Goal: Obtain resource: Download file/media

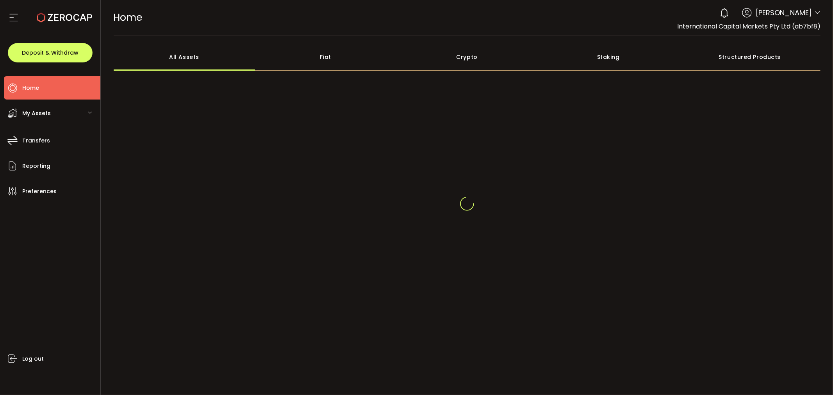
click at [819, 14] on icon at bounding box center [817, 13] width 6 height 6
click at [819, 12] on icon at bounding box center [817, 13] width 6 height 6
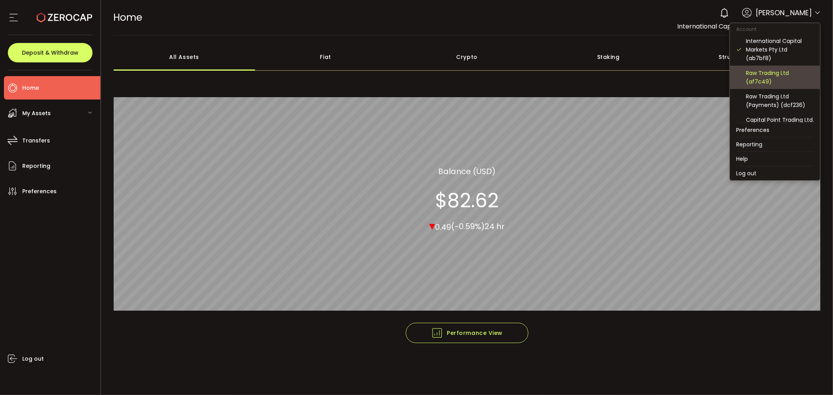
click at [772, 83] on div "Raw Trading Ltd (af7c49)" at bounding box center [780, 77] width 68 height 17
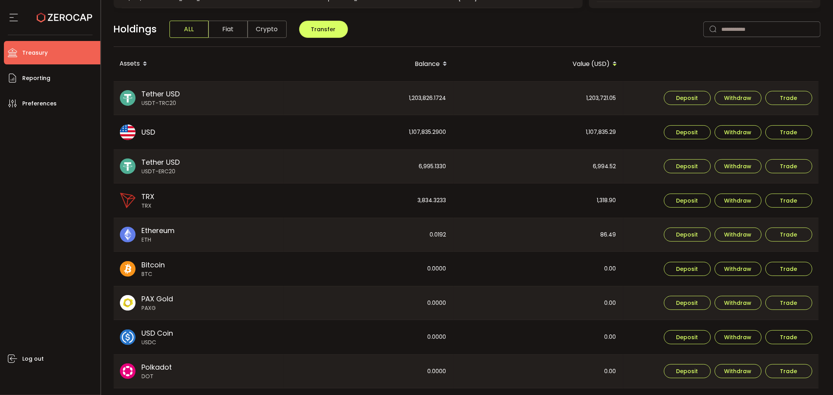
scroll to position [173, 0]
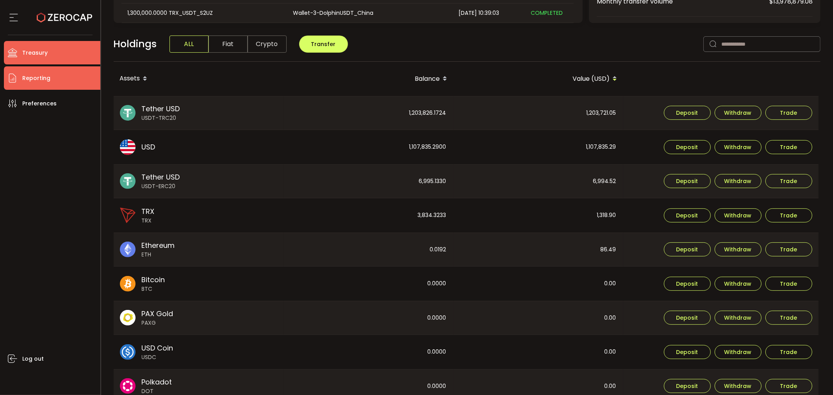
click at [49, 76] on span "Reporting" at bounding box center [36, 78] width 28 height 11
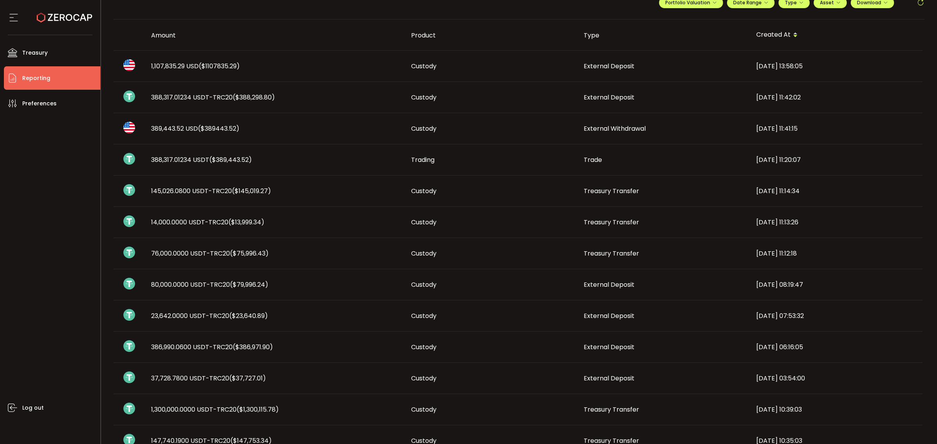
scroll to position [27, 0]
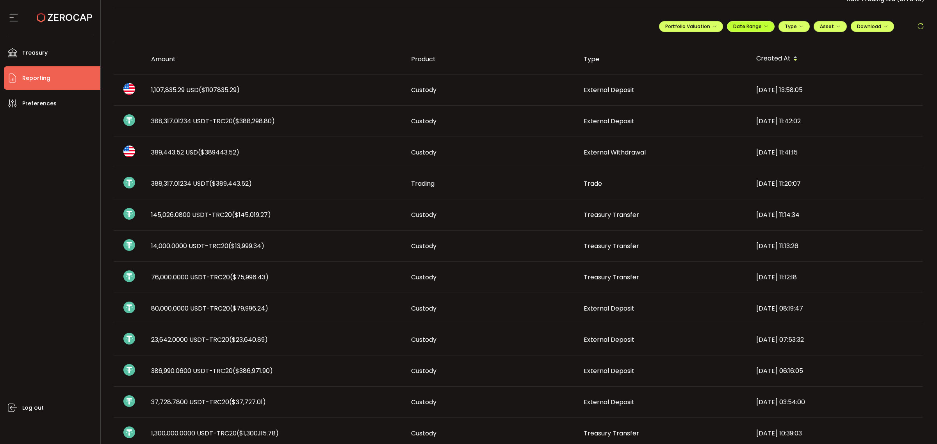
click at [753, 22] on button "Date Range" at bounding box center [751, 26] width 48 height 11
click at [695, 42] on icon at bounding box center [700, 43] width 10 height 8
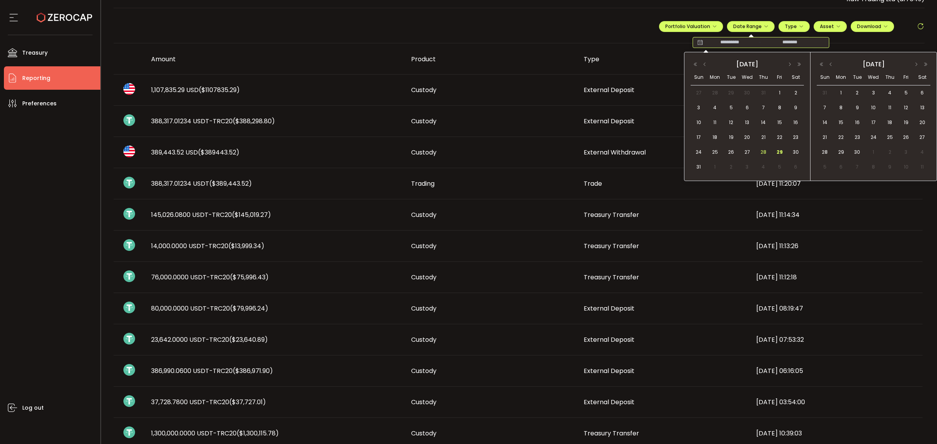
drag, startPoint x: 733, startPoint y: 151, endPoint x: 762, endPoint y: 156, distance: 29.7
click at [733, 151] on span "26" at bounding box center [731, 152] width 9 height 9
click at [780, 152] on span "29" at bounding box center [779, 152] width 9 height 9
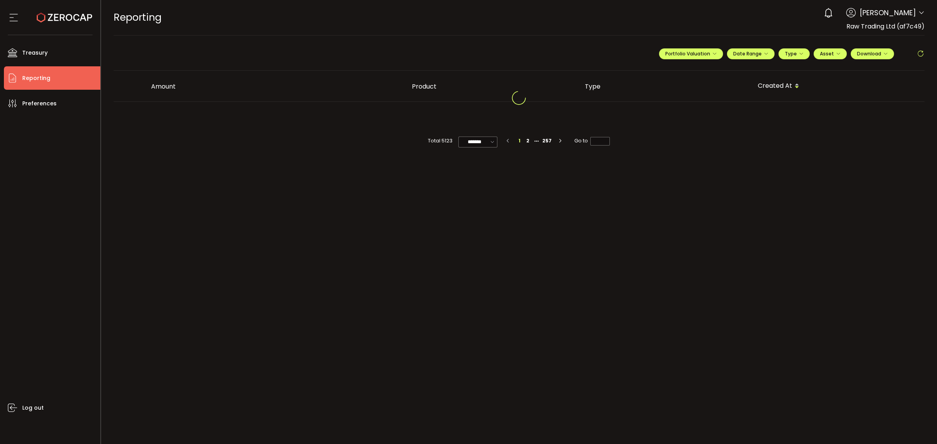
scroll to position [0, 0]
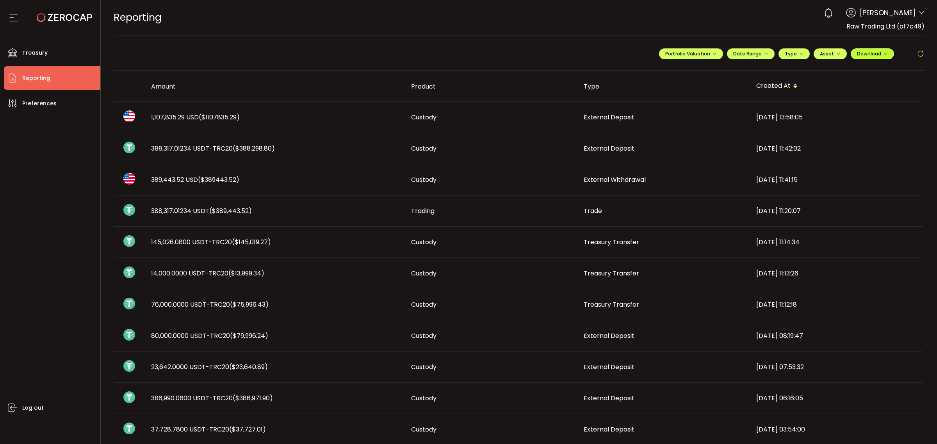
click at [833, 51] on span "Download" at bounding box center [872, 53] width 31 height 7
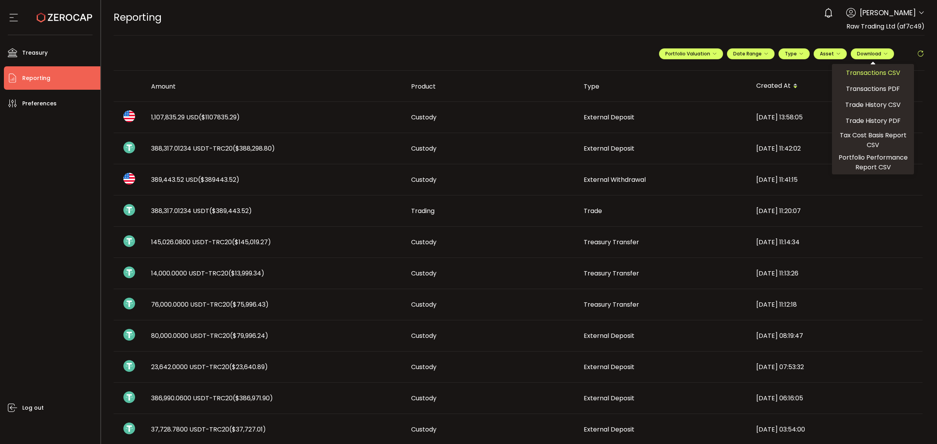
drag, startPoint x: 860, startPoint y: 76, endPoint x: 854, endPoint y: 78, distance: 6.5
click at [833, 78] on div "Transactions CSV" at bounding box center [873, 73] width 78 height 14
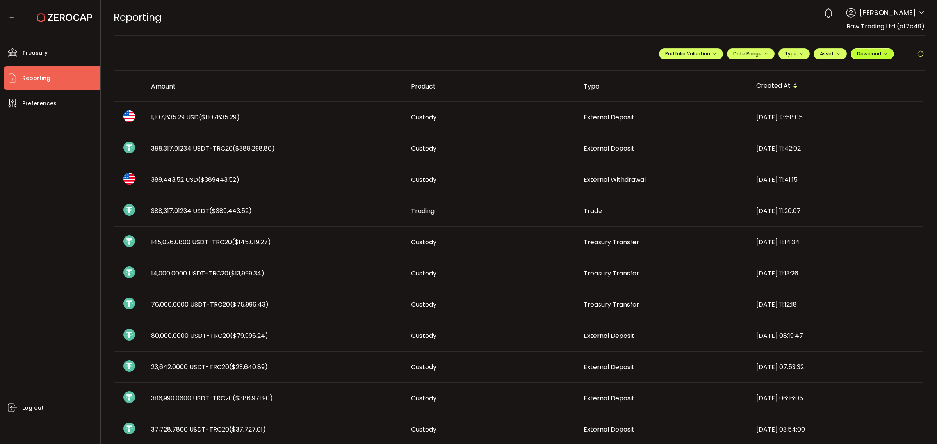
click at [833, 57] on button "Download" at bounding box center [872, 53] width 43 height 11
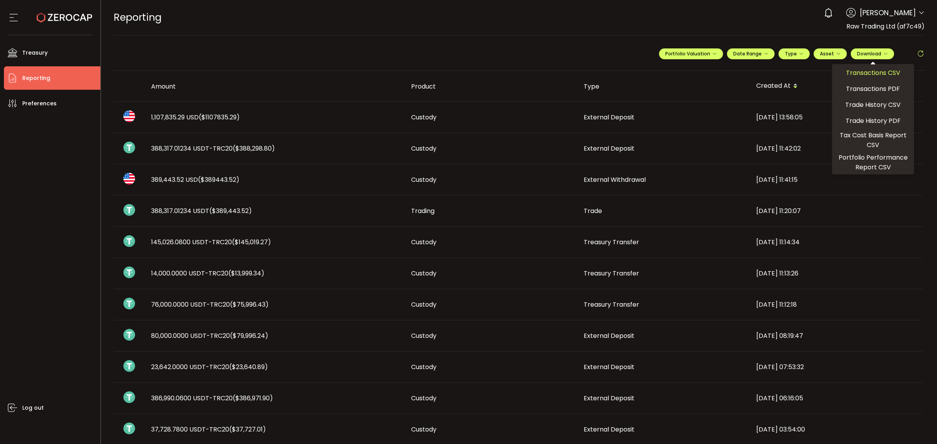
click at [833, 75] on span "Transactions CSV" at bounding box center [873, 73] width 54 height 10
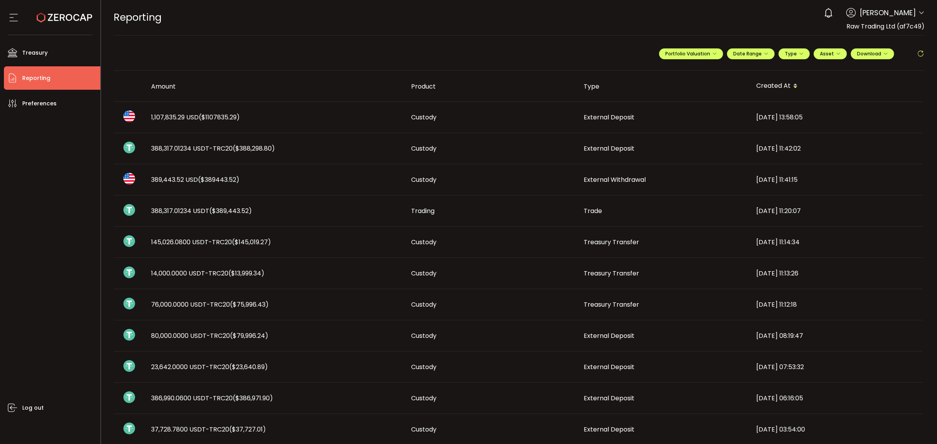
click at [479, 116] on div "Custody" at bounding box center [491, 117] width 173 height 9
click at [833, 13] on icon at bounding box center [922, 13] width 6 height 6
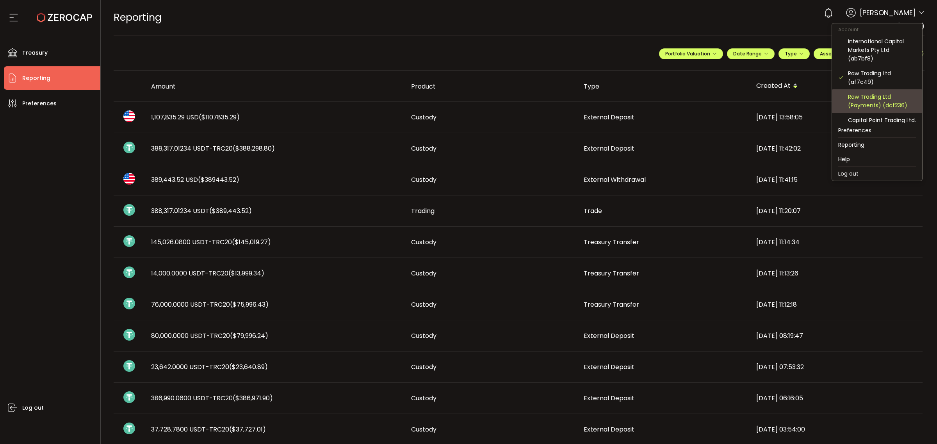
drag, startPoint x: 878, startPoint y: 95, endPoint x: 901, endPoint y: 96, distance: 22.7
click at [833, 95] on div "Raw Trading Ltd (Payments) (dcf236)" at bounding box center [882, 101] width 68 height 17
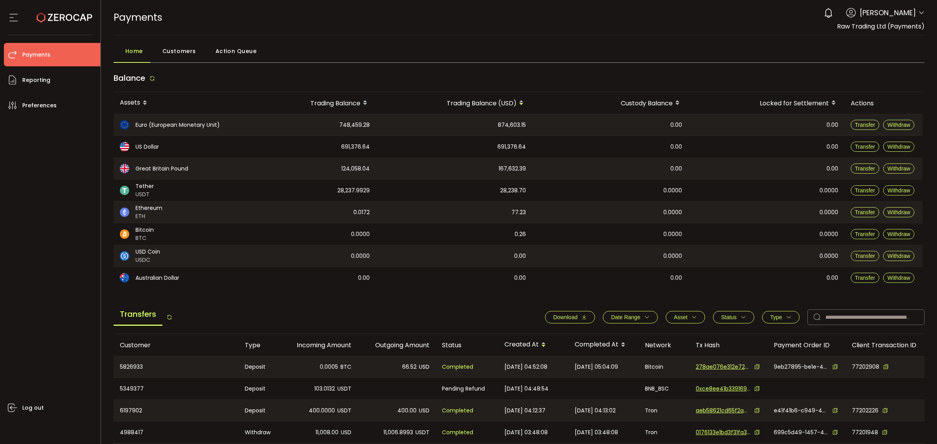
drag, startPoint x: 642, startPoint y: 318, endPoint x: 616, endPoint y: 325, distance: 27.5
click at [644, 318] on icon "button" at bounding box center [646, 317] width 5 height 5
click at [594, 339] on icon at bounding box center [598, 336] width 9 height 12
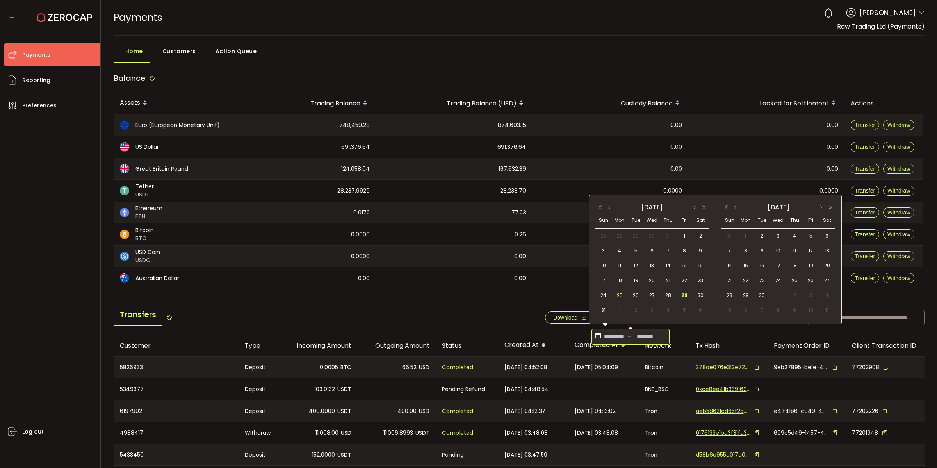
click at [623, 296] on span "25" at bounding box center [619, 295] width 9 height 9
click at [686, 295] on span "29" at bounding box center [684, 295] width 9 height 9
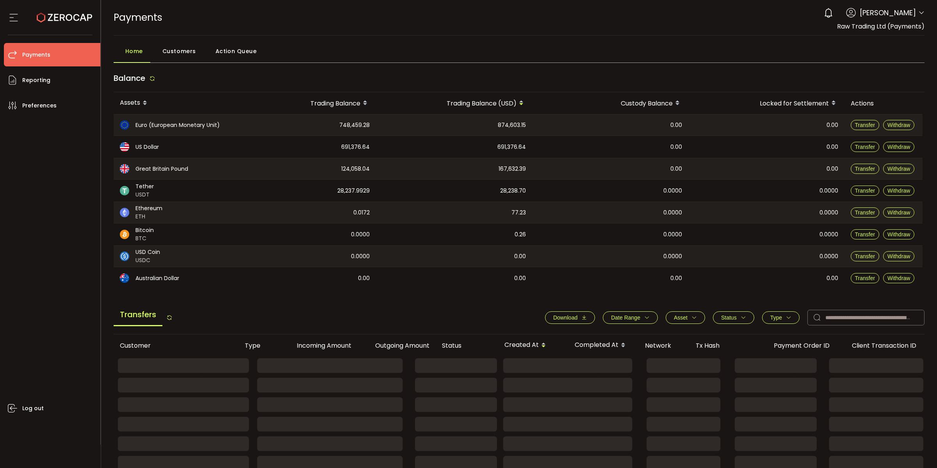
type input "**********"
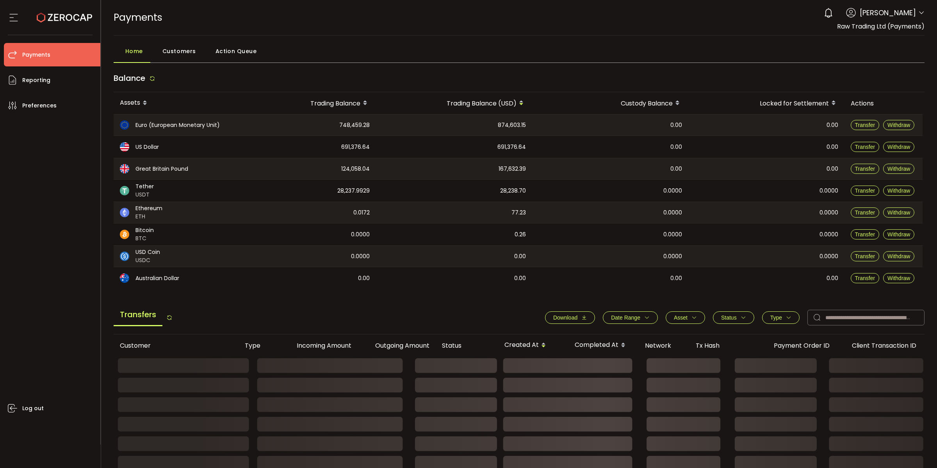
type input "**********"
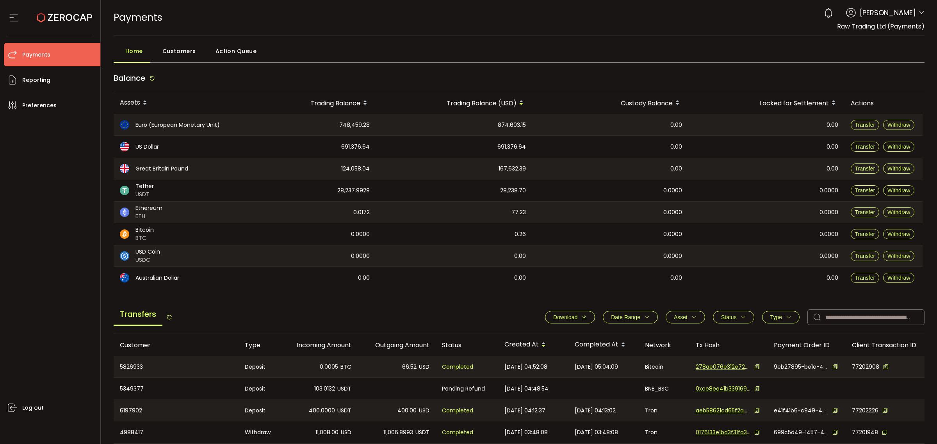
click at [644, 318] on icon "button" at bounding box center [646, 317] width 5 height 5
click at [596, 338] on icon at bounding box center [598, 336] width 9 height 12
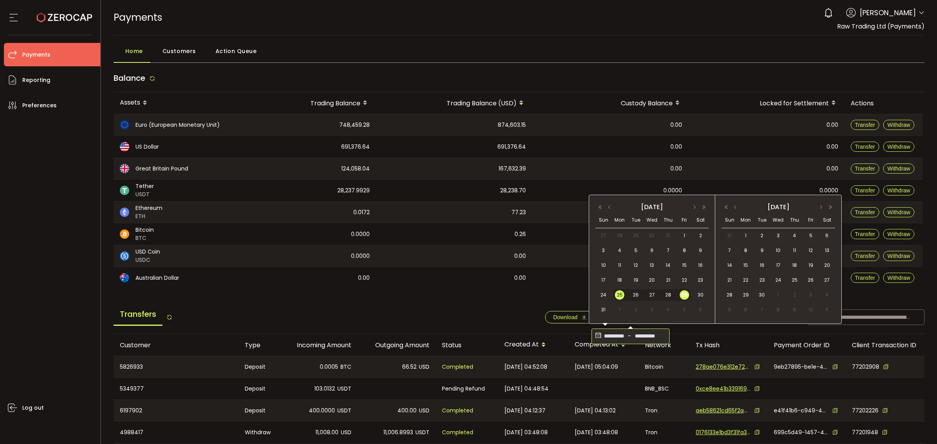
drag, startPoint x: 755, startPoint y: 77, endPoint x: 795, endPoint y: 88, distance: 41.7
click at [755, 77] on div "Balance" at bounding box center [520, 80] width 812 height 24
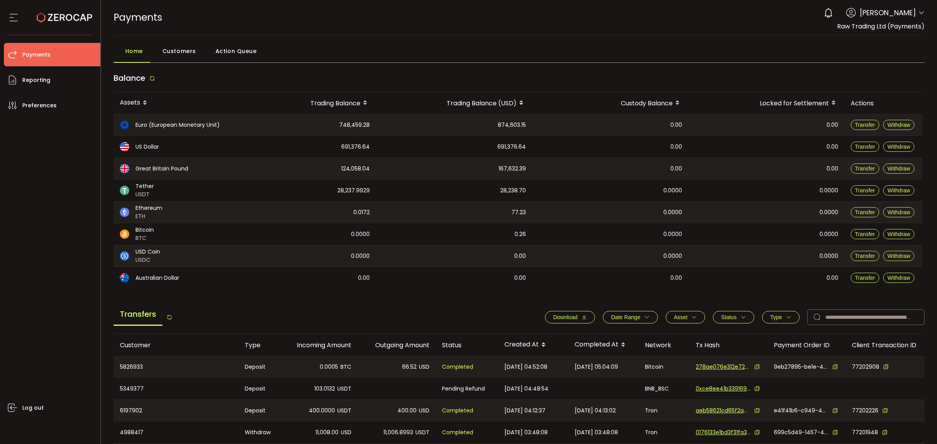
click at [573, 319] on span "Download" at bounding box center [565, 317] width 24 height 6
click at [833, 19] on header "PDF is being processed and will download to your computer PAYMENTS Buy Power $0…" at bounding box center [519, 18] width 837 height 36
drag, startPoint x: 921, startPoint y: 11, endPoint x: 919, endPoint y: 16, distance: 5.4
click at [833, 11] on icon at bounding box center [922, 13] width 6 height 6
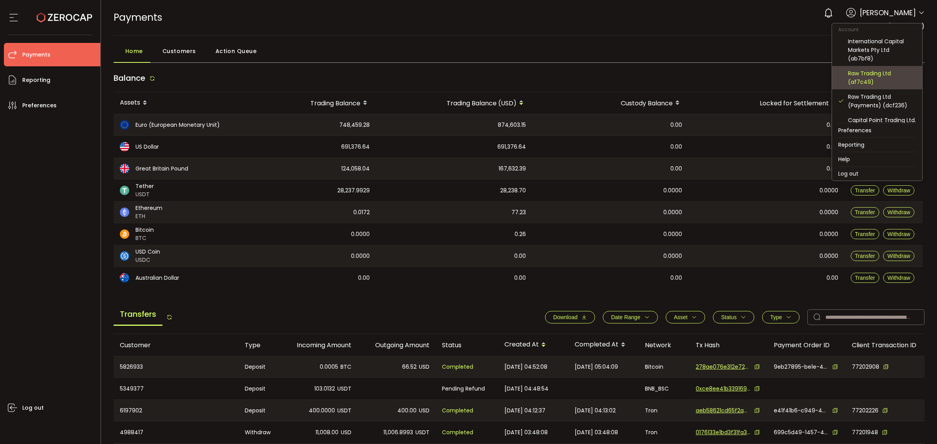
click at [833, 83] on div "Raw Trading Ltd (af7c49)" at bounding box center [882, 77] width 68 height 17
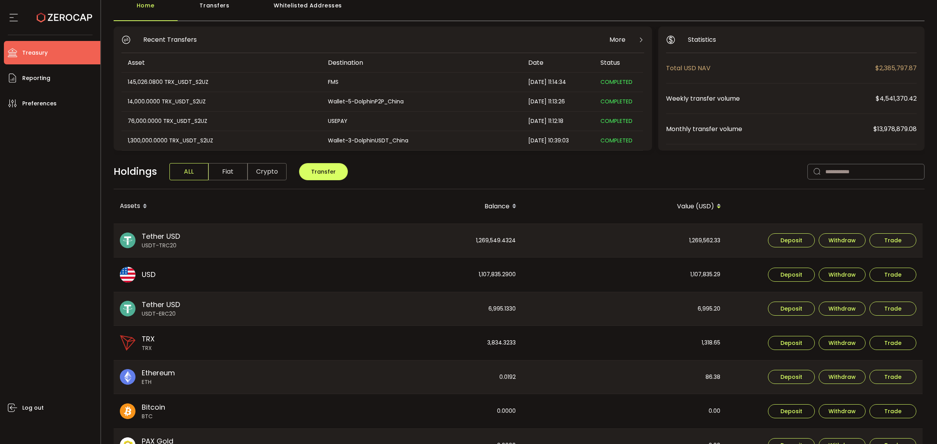
scroll to position [98, 0]
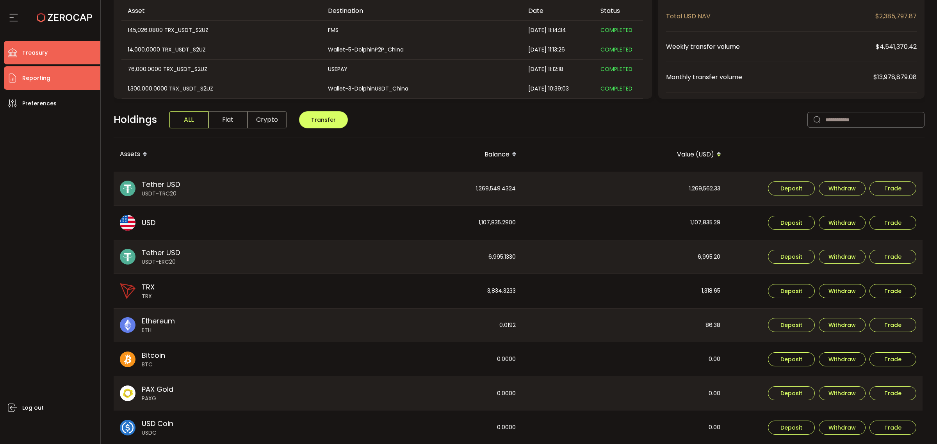
click at [46, 83] on span "Reporting" at bounding box center [36, 78] width 28 height 11
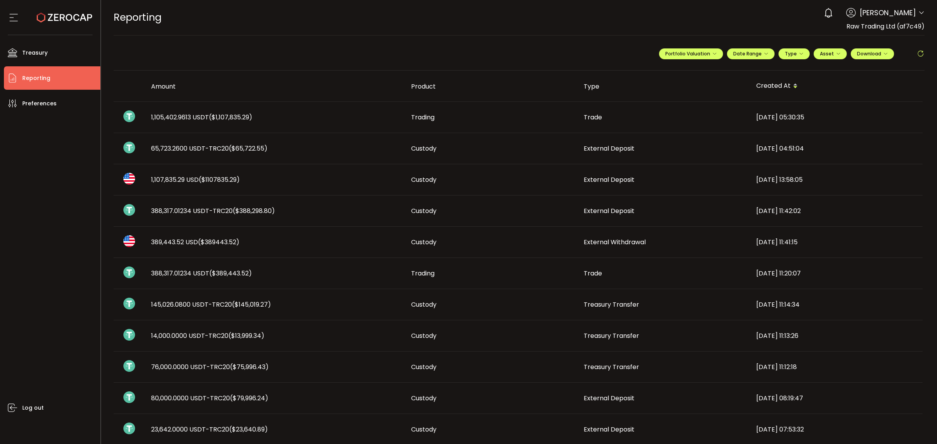
click at [44, 20] on use at bounding box center [64, 17] width 55 height 10
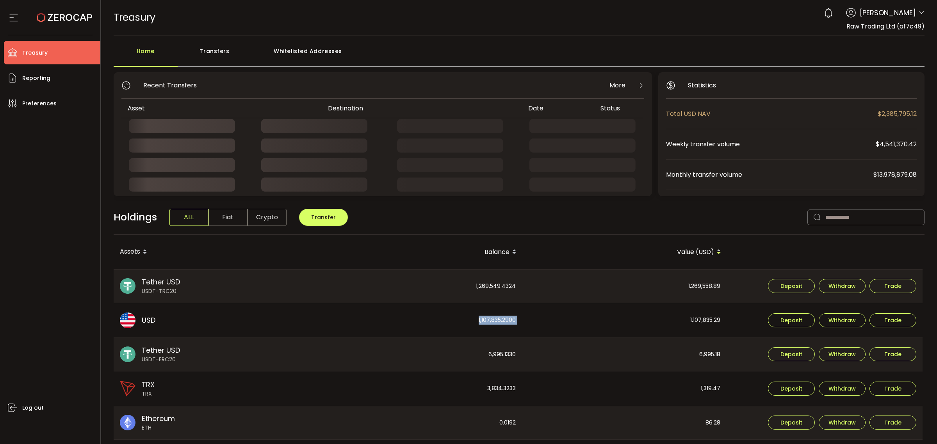
drag, startPoint x: 471, startPoint y: 317, endPoint x: 525, endPoint y: 329, distance: 56.0
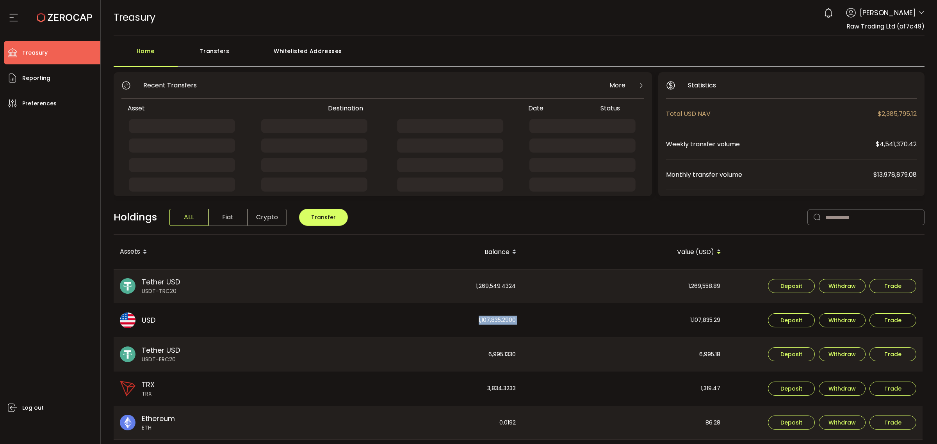
click at [526, 330] on tr "USD USD 1,107,835.2900 1,107,835.29 Deposit Withdraw Trade" at bounding box center [518, 320] width 809 height 34
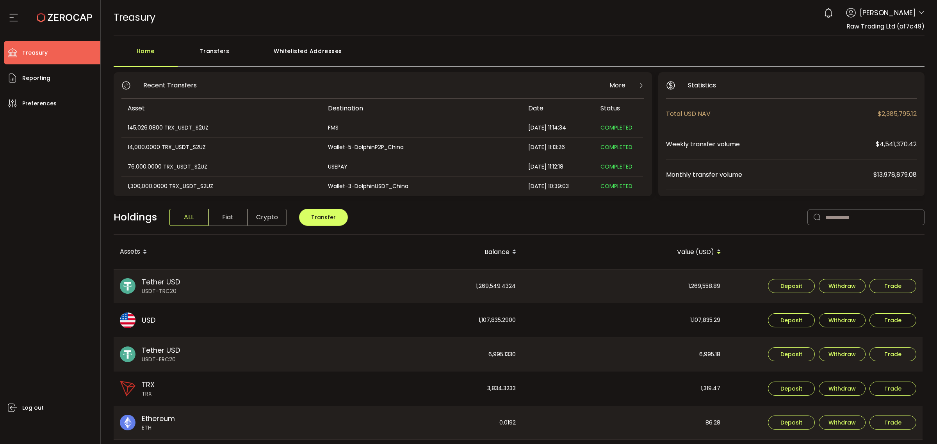
click at [833, 12] on icon at bounding box center [922, 13] width 6 height 6
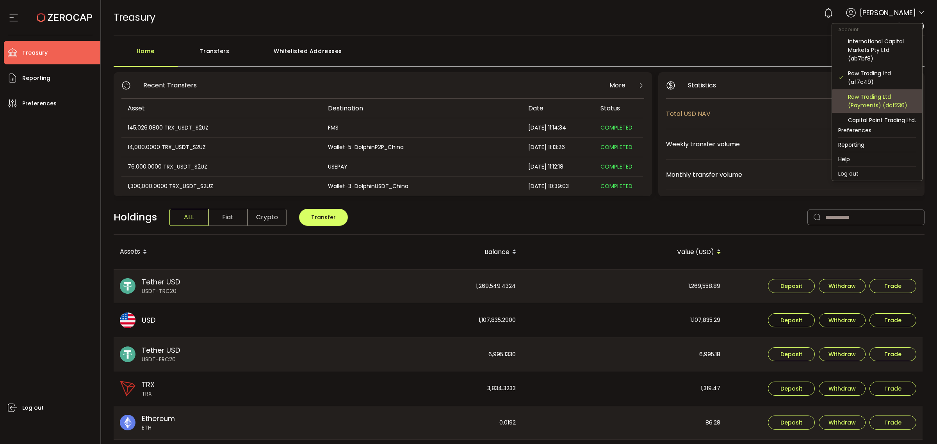
click at [833, 96] on div "Raw Trading Ltd (Payments) (dcf236)" at bounding box center [882, 101] width 68 height 17
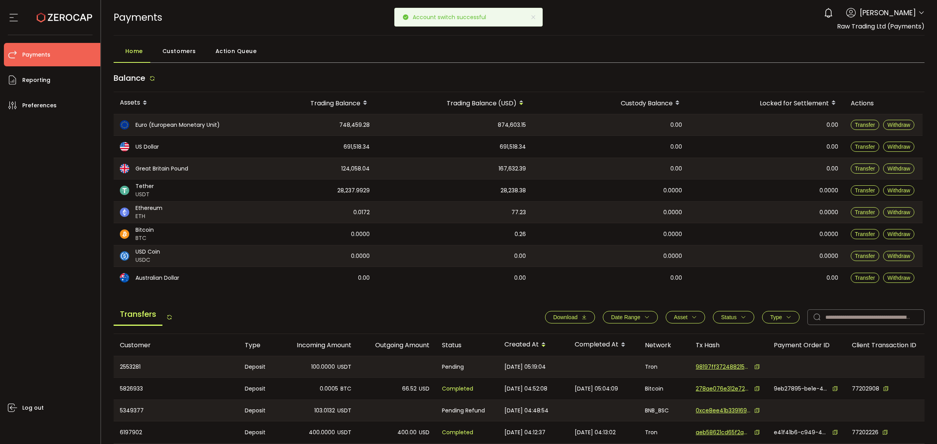
drag, startPoint x: 498, startPoint y: 127, endPoint x: 528, endPoint y: 143, distance: 33.4
click at [518, 125] on span "874,603.15" at bounding box center [512, 125] width 28 height 9
drag, startPoint x: 445, startPoint y: 103, endPoint x: 540, endPoint y: 109, distance: 95.1
click at [540, 109] on tr "Assets Trading Balance Trading Balance (USD) Custody Balance Locked for Settlem…" at bounding box center [518, 103] width 809 height 22
